Goal: Obtain resource: Download file/media

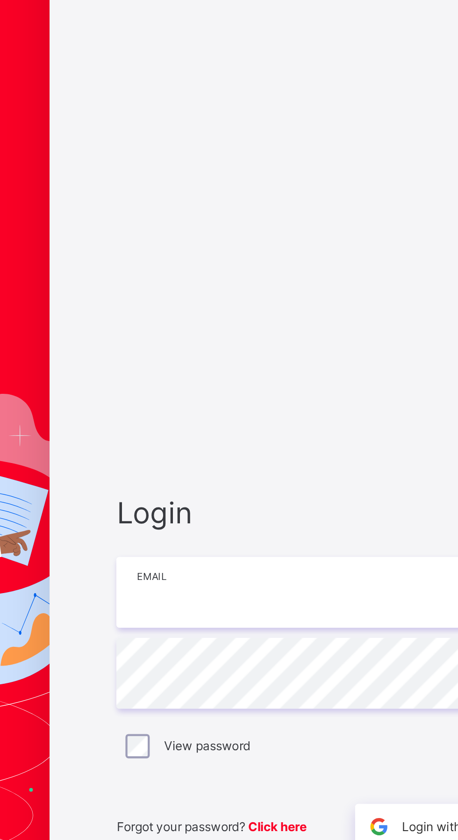
click at [229, 408] on input "email" at bounding box center [305, 392] width 243 height 33
type input "**********"
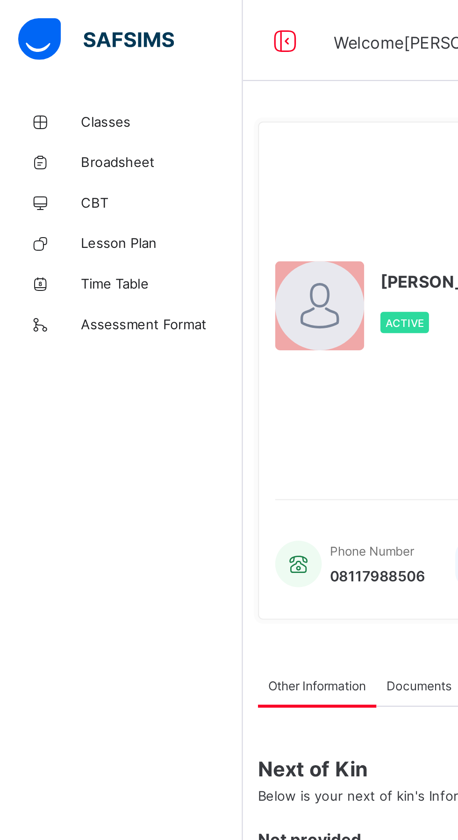
click at [51, 72] on span "Broadsheet" at bounding box center [74, 74] width 75 height 7
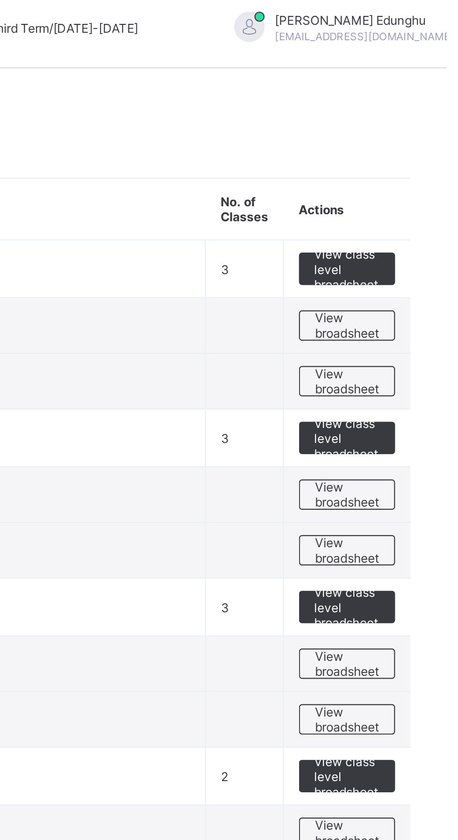
click at [410, 265] on span "View broadsheet" at bounding box center [412, 260] width 29 height 14
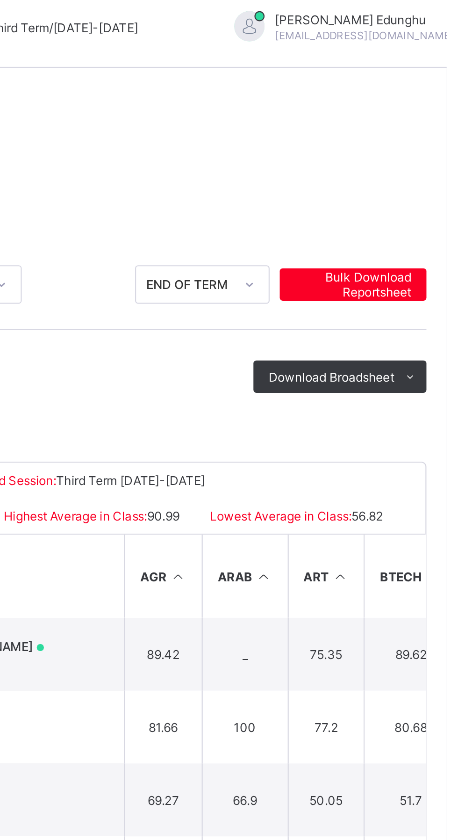
click at [416, 138] on span "Bulk Download Reportsheet" at bounding box center [415, 138] width 54 height 14
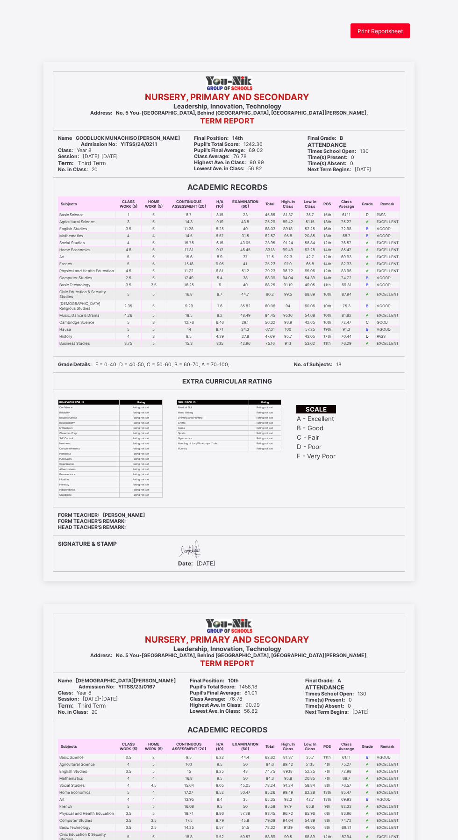
click at [406, 24] on div "Print Reportsheet" at bounding box center [380, 30] width 59 height 15
click at [377, 25] on div "Print Reportsheet" at bounding box center [380, 30] width 59 height 15
